Goal: Task Accomplishment & Management: Manage account settings

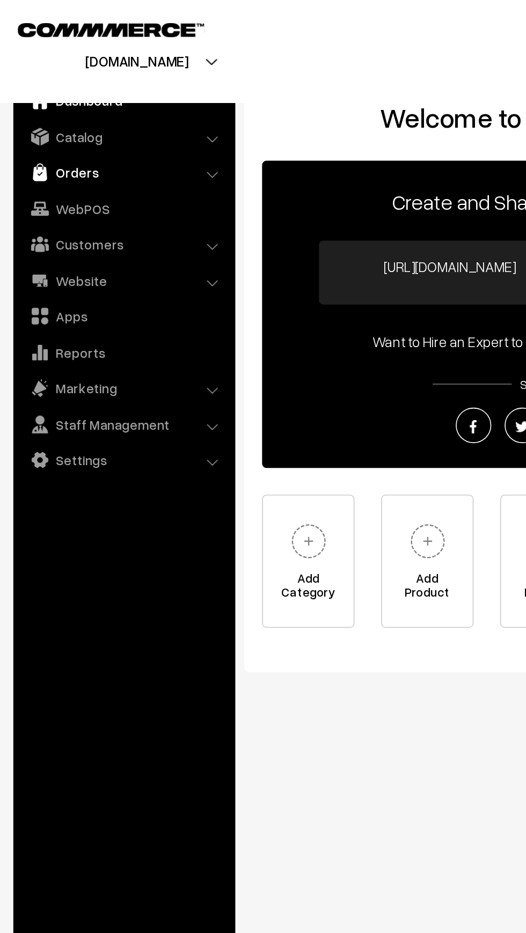
click at [31, 105] on img at bounding box center [26, 104] width 11 height 11
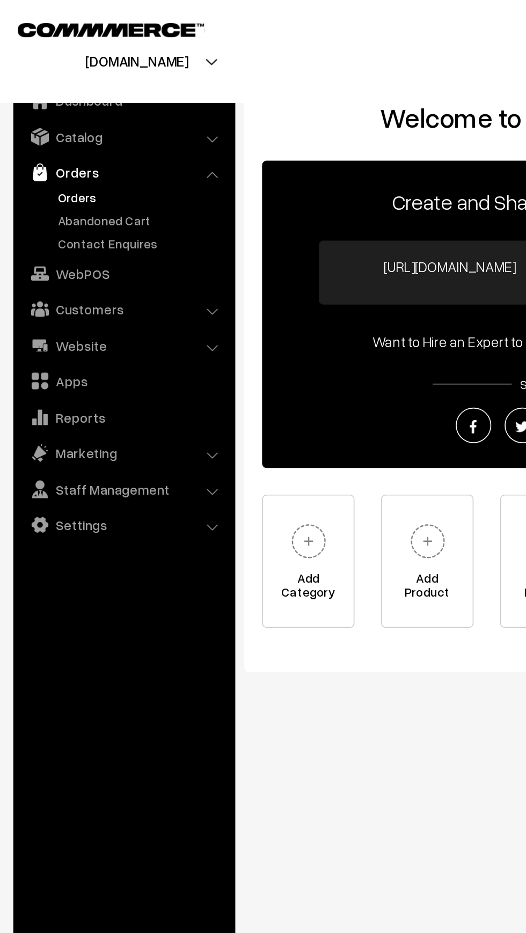
click at [35, 121] on link "Orders" at bounding box center [88, 119] width 106 height 11
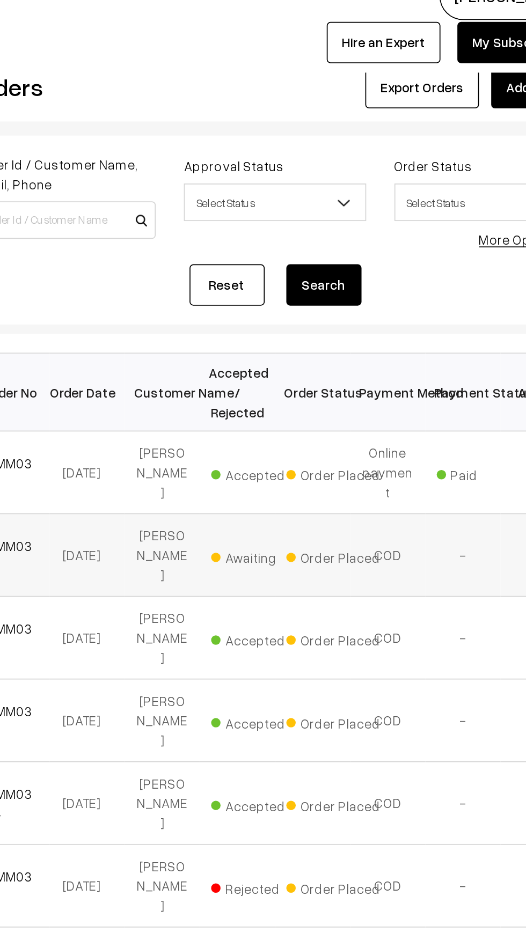
click at [305, 331] on span "Awaiting" at bounding box center [323, 338] width 54 height 14
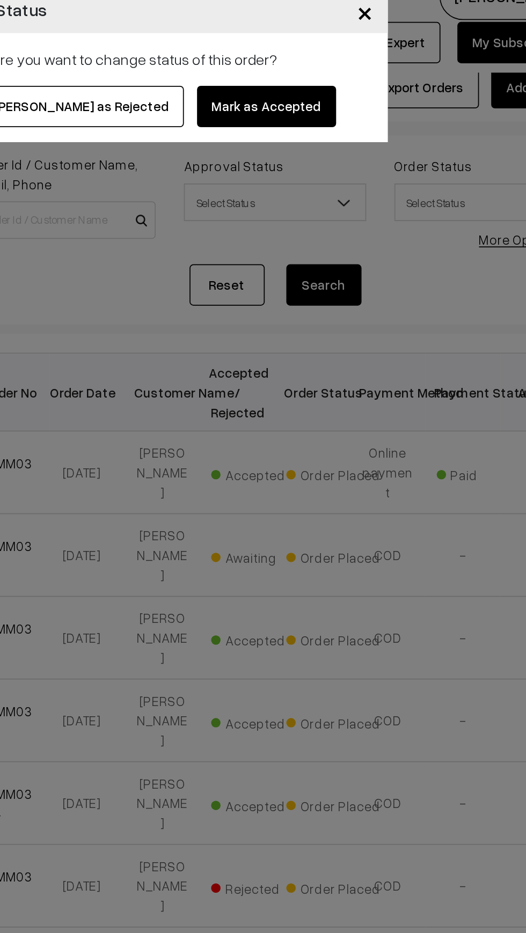
click at [217, 80] on button "Mark as Rejected" at bounding box center [222, 82] width 116 height 24
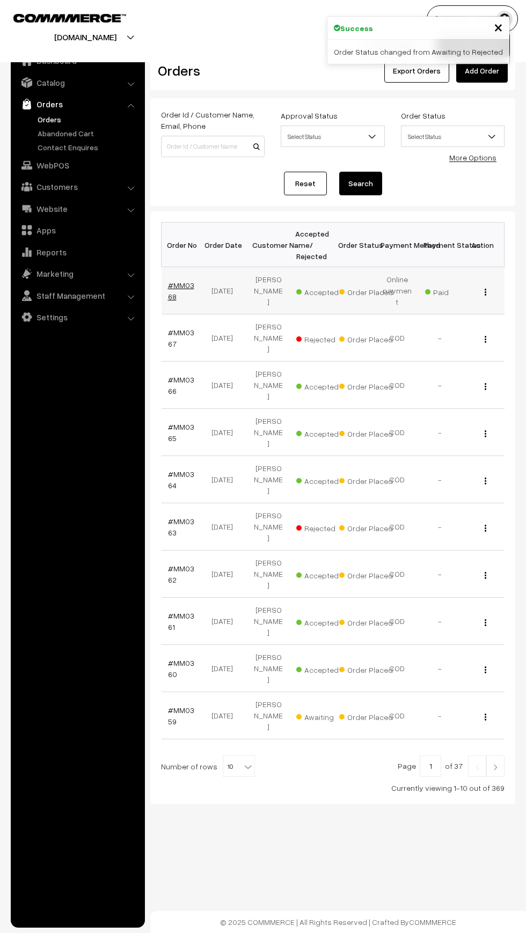
click at [170, 290] on link "#MM0368" at bounding box center [181, 291] width 26 height 20
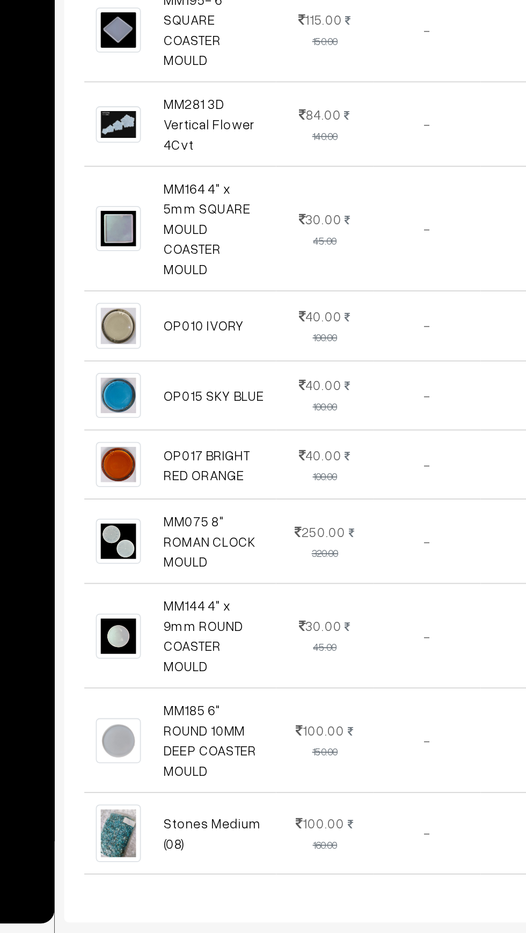
scroll to position [124, 0]
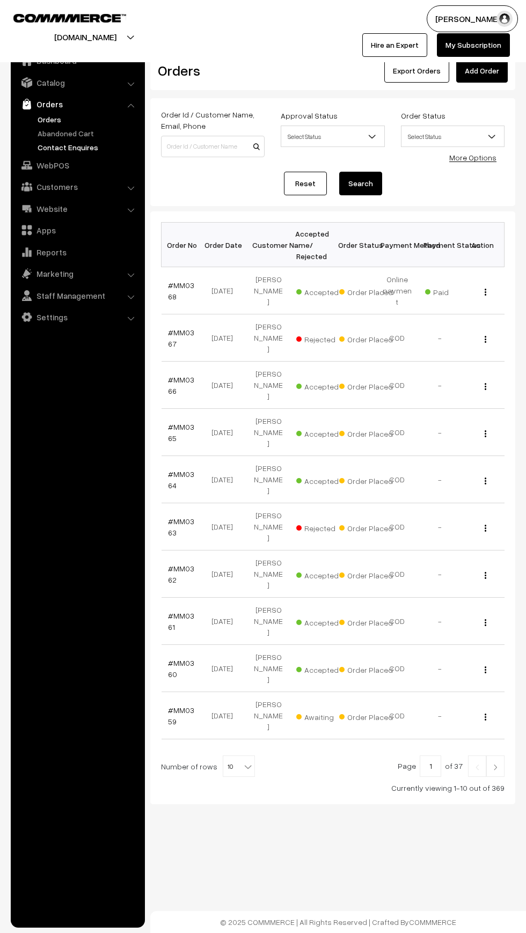
click at [37, 147] on link "Contact Enquires" at bounding box center [88, 147] width 106 height 11
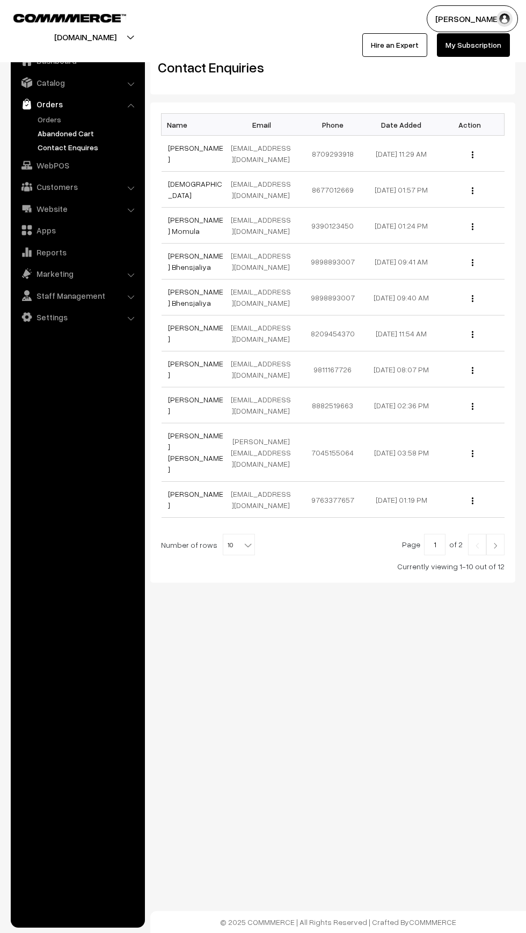
click at [37, 133] on link "Abandoned Cart" at bounding box center [88, 133] width 106 height 11
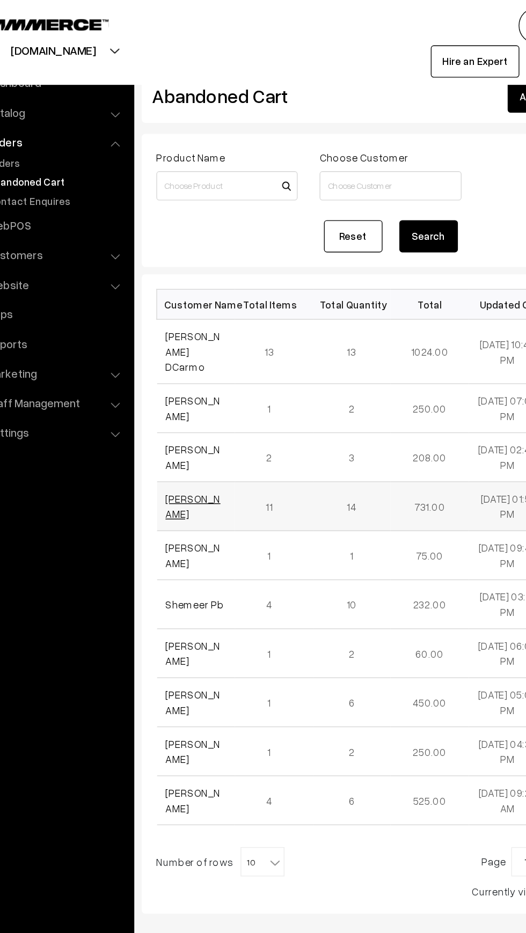
click at [171, 361] on link "[PERSON_NAME]" at bounding box center [188, 371] width 40 height 20
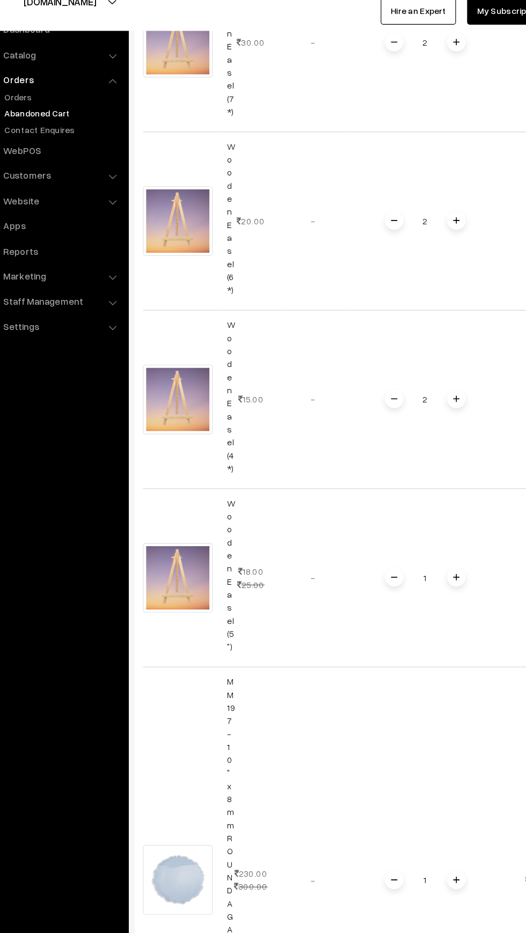
scroll to position [1953, 0]
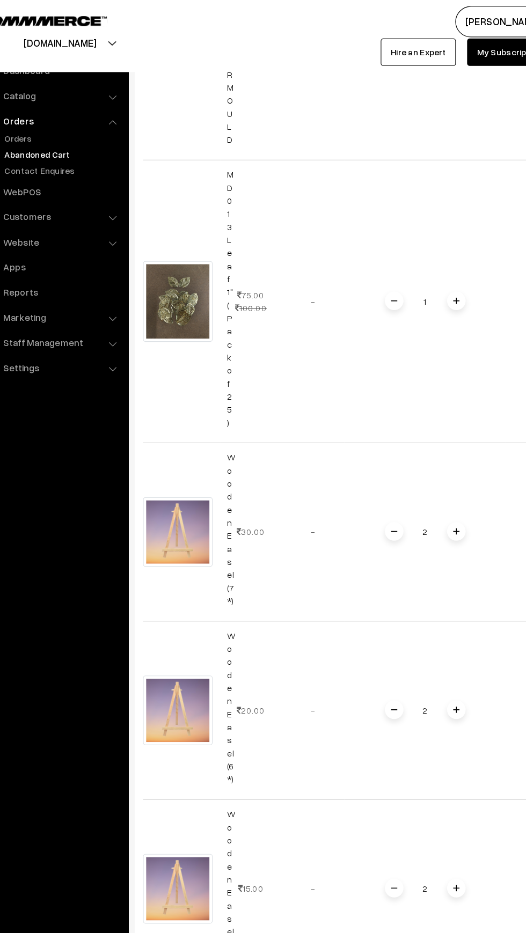
scroll to position [1562, 0]
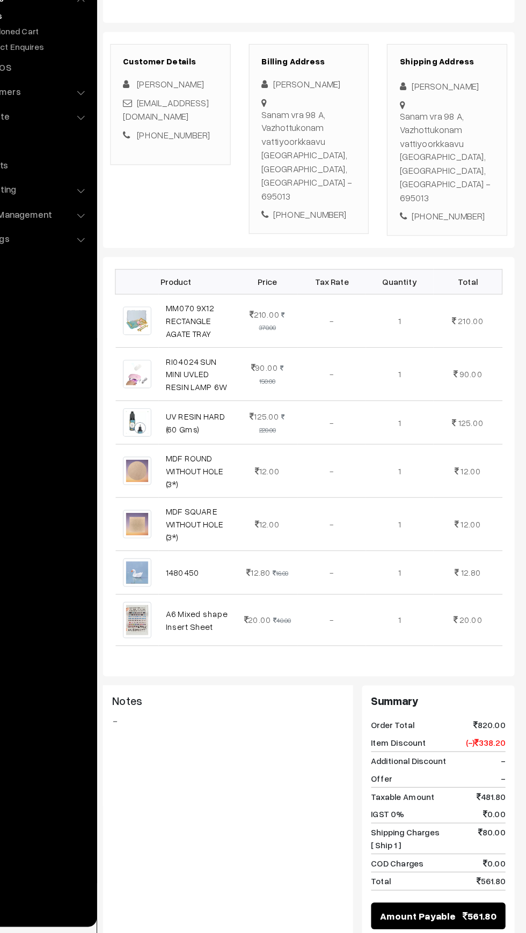
scroll to position [65, 0]
